Goal: Find contact information: Find contact information

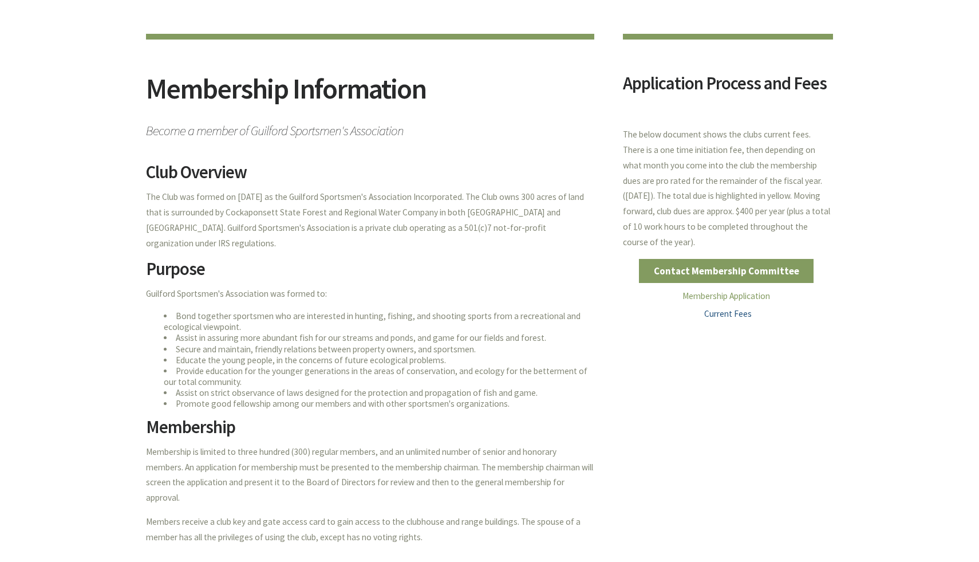
scroll to position [93, 0]
click at [741, 270] on link "Contact Membership Committee" at bounding box center [726, 271] width 175 height 24
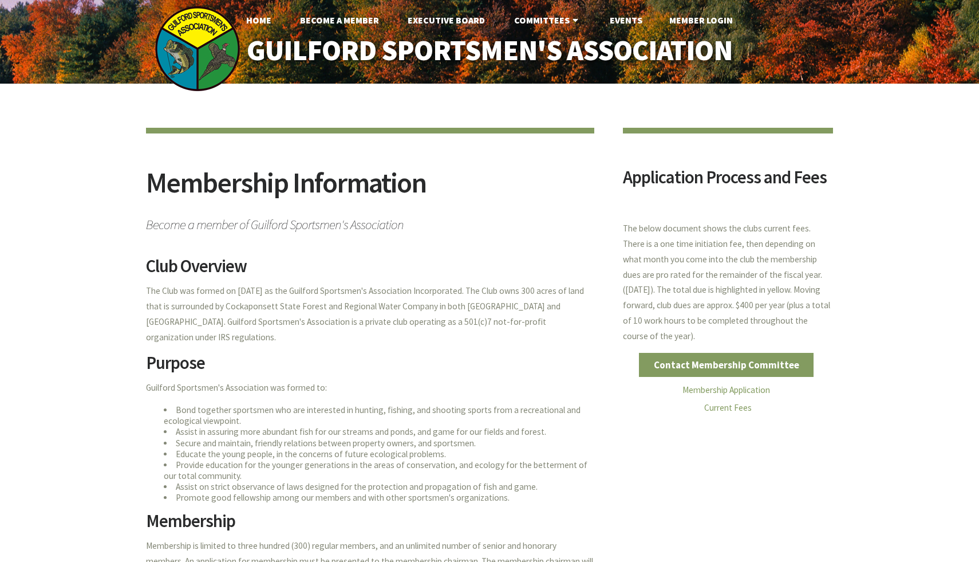
scroll to position [93, 0]
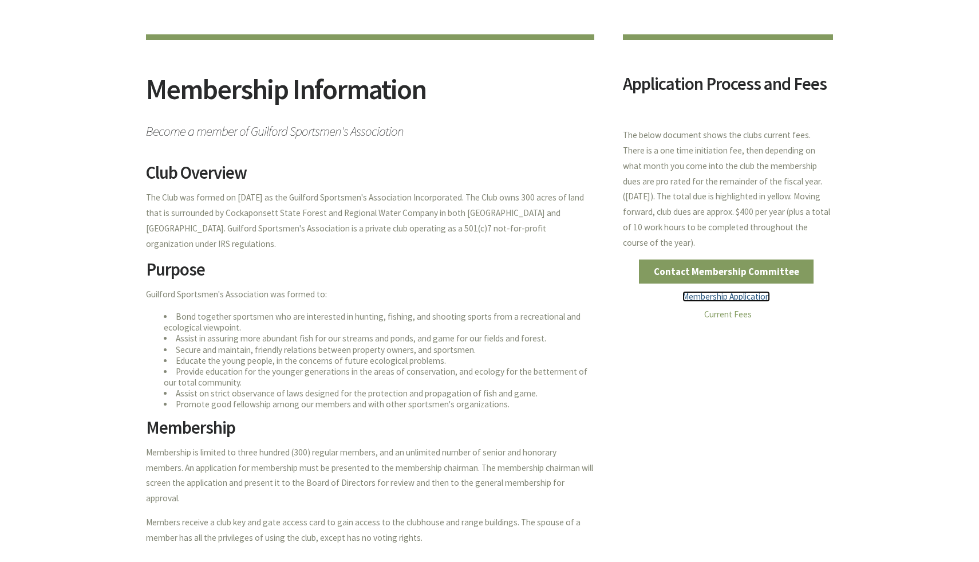
click at [741, 295] on link "Membership Application" at bounding box center [727, 296] width 88 height 11
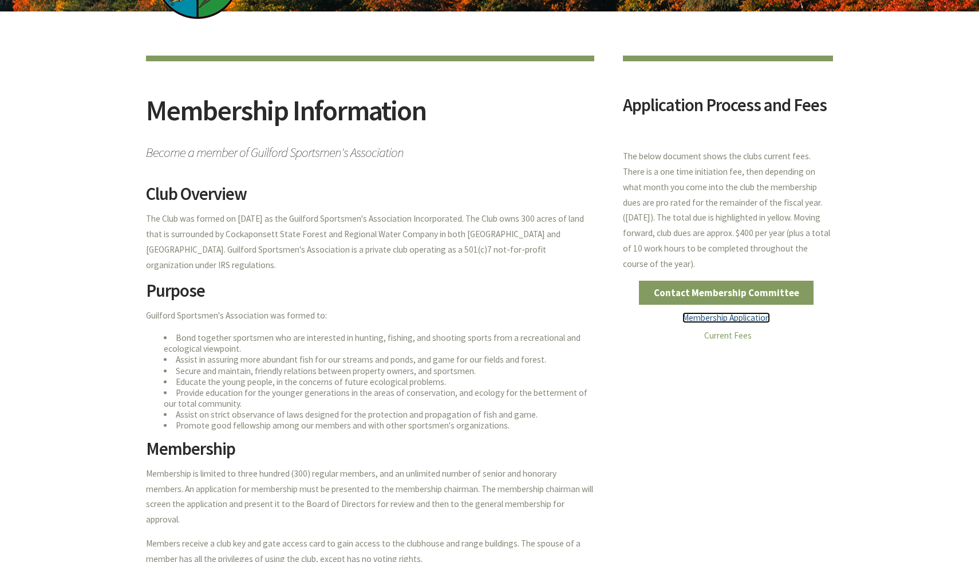
scroll to position [0, 0]
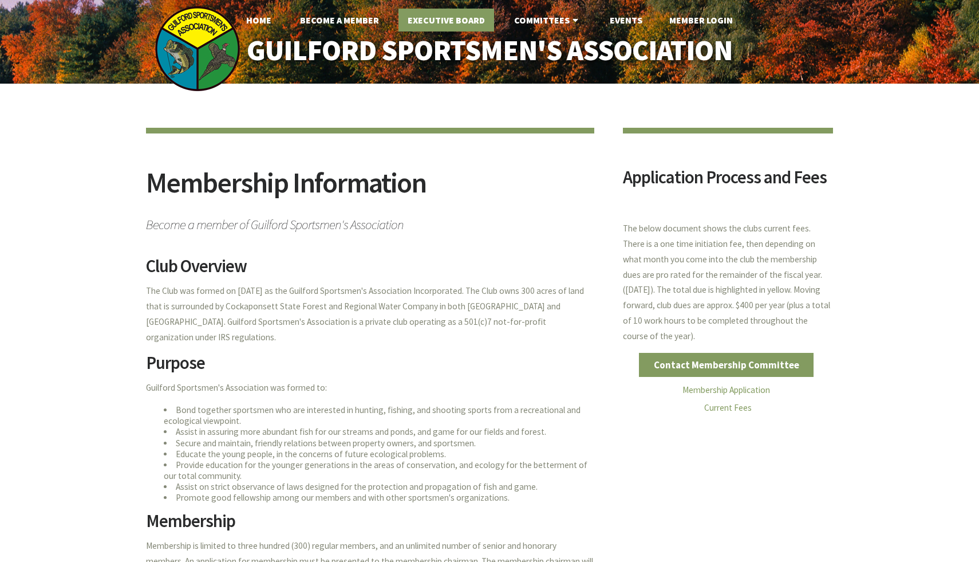
click at [438, 27] on link "Executive Board" at bounding box center [447, 20] width 96 height 23
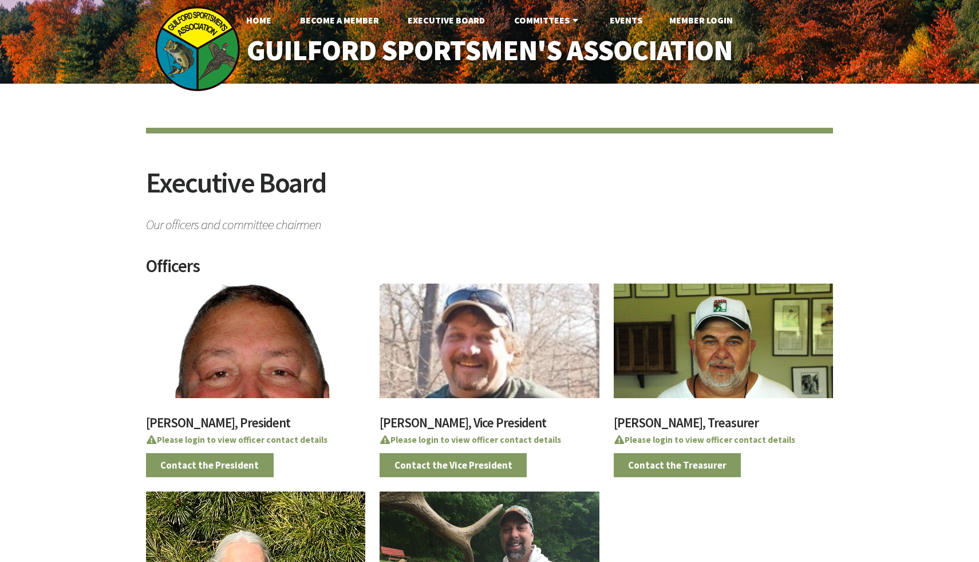
click at [485, 367] on div at bounding box center [489, 340] width 219 height 115
click at [631, 21] on link "Events" at bounding box center [626, 20] width 51 height 23
